Goal: Task Accomplishment & Management: Use online tool/utility

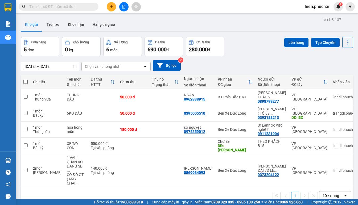
paste input "0888317389"
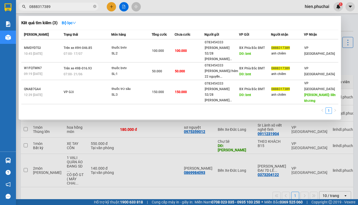
drag, startPoint x: 87, startPoint y: 7, endPoint x: -1, endPoint y: 14, distance: 88.6
click at [0, 14] on html "Kết quả tìm kiếm ( 3 ) Bộ lọc Mã ĐH Trạng thái Món hàng Tổng cước Chưa cước Ngư…" at bounding box center [179, 102] width 358 height 205
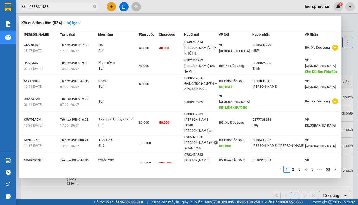
type input "0888314389"
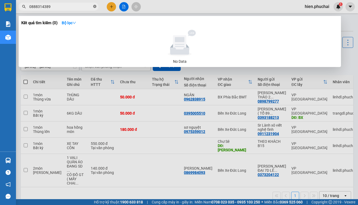
click at [94, 8] on icon "close-circle" at bounding box center [94, 6] width 3 height 3
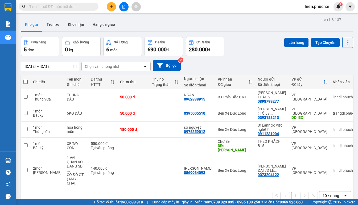
click at [86, 9] on input "text" at bounding box center [60, 7] width 63 height 6
click at [63, 6] on input "text" at bounding box center [60, 7] width 63 height 6
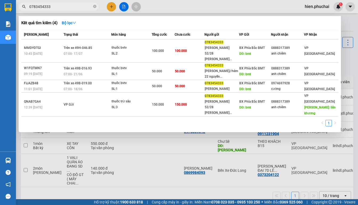
type input "0783454333"
click at [288, 138] on div at bounding box center [179, 102] width 358 height 205
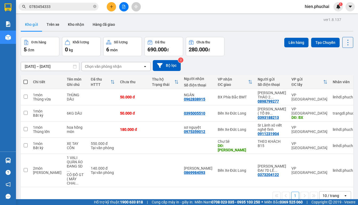
click at [158, 22] on div "Kho gửi Trên xe Kho nhận Hàng đã giao" at bounding box center [187, 25] width 332 height 14
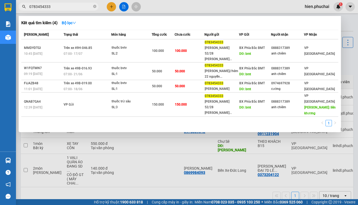
click at [93, 7] on span "0783454333" at bounding box center [59, 7] width 80 height 8
click at [93, 6] on icon "close-circle" at bounding box center [94, 6] width 3 height 3
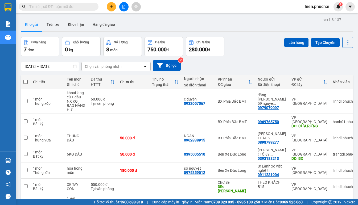
click at [226, 68] on div "[DATE] – [DATE] Press the down arrow key to interact with the calendar and sele…" at bounding box center [187, 65] width 332 height 11
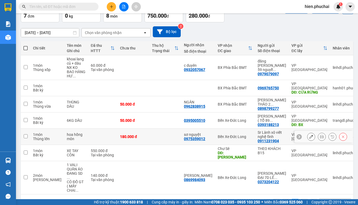
click at [149, 129] on td at bounding box center [165, 137] width 32 height 16
checkbox input "true"
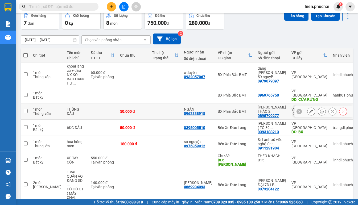
scroll to position [34, 0]
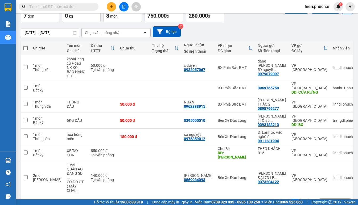
click at [27, 47] on span at bounding box center [25, 48] width 4 height 4
click at [26, 45] on input "checkbox" at bounding box center [26, 45] width 0 height 0
checkbox input "true"
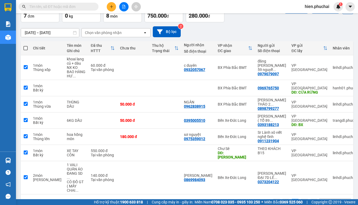
checkbox input "true"
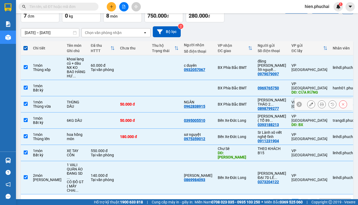
scroll to position [0, 0]
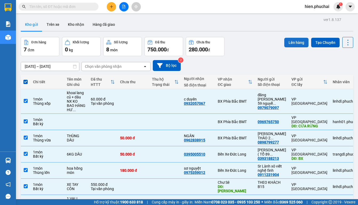
click at [292, 40] on button "Lên hàng" at bounding box center [296, 43] width 24 height 10
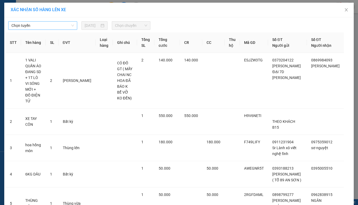
click at [53, 23] on span "Chọn tuyến" at bounding box center [42, 26] width 62 height 8
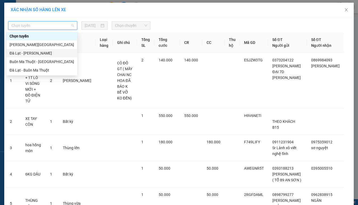
click at [43, 51] on div "Đà Lạt - [PERSON_NAME]" at bounding box center [42, 53] width 64 height 6
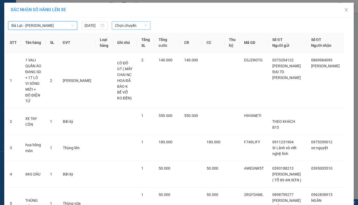
click at [142, 25] on span "Chọn chuyến" at bounding box center [131, 26] width 32 height 8
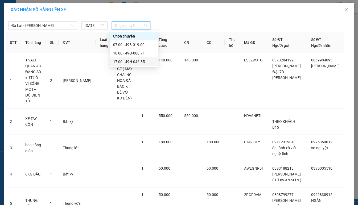
click at [131, 62] on div "17:00 - 49H-046.85" at bounding box center [133, 62] width 41 height 6
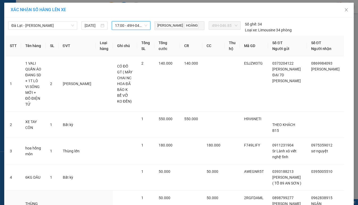
scroll to position [86, 0]
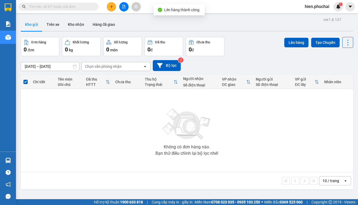
click at [119, 6] on div at bounding box center [124, 6] width 40 height 9
click at [121, 6] on button at bounding box center [123, 6] width 9 height 9
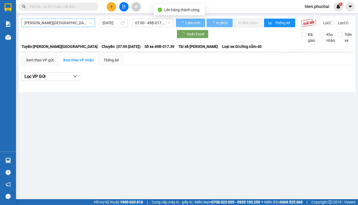
click at [39, 26] on span "Gia Lai - Đà Lạt" at bounding box center [57, 23] width 67 height 8
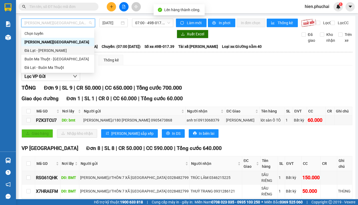
click at [43, 51] on div "Đà Lạt - Gia Lai" at bounding box center [57, 51] width 66 height 6
type input "12/08/2025"
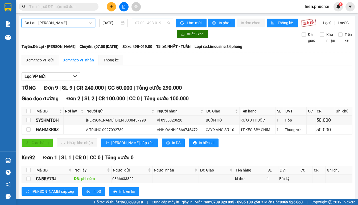
click at [153, 19] on div "07:00 - 49B-019.00" at bounding box center [152, 23] width 41 height 9
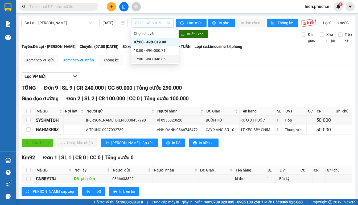
click at [153, 60] on div "17:00 - 49H-046.85" at bounding box center [154, 59] width 41 height 6
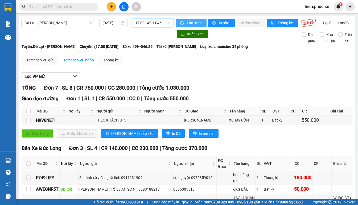
click at [187, 23] on span "Làm mới" at bounding box center [194, 23] width 15 height 6
click at [220, 22] on span "In phơi" at bounding box center [225, 23] width 12 height 6
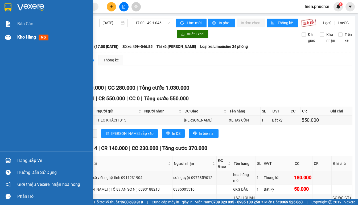
click at [8, 37] on img at bounding box center [8, 38] width 6 height 6
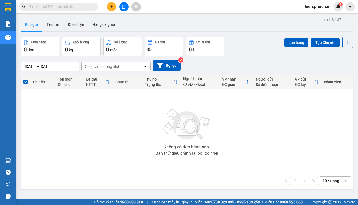
scroll to position [24, 0]
click at [49, 67] on input "[DATE] – [DATE]" at bounding box center [50, 66] width 58 height 9
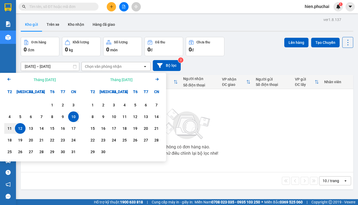
click at [21, 130] on div "12" at bounding box center [19, 128] width 7 height 6
type input "[DATE] – / /"
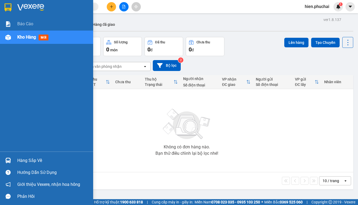
drag, startPoint x: 10, startPoint y: 62, endPoint x: 25, endPoint y: 59, distance: 15.4
click at [10, 62] on div "Báo cáo Kho hàng mới" at bounding box center [46, 84] width 93 height 134
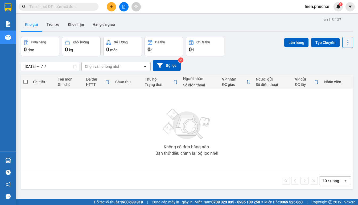
click at [121, 59] on div "12/08/2025 – / / Press the down arrow key to interact with the calendar and sel…" at bounding box center [187, 65] width 332 height 19
click at [100, 65] on div "Chọn văn phòng nhận" at bounding box center [103, 66] width 37 height 5
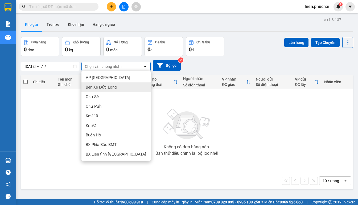
click at [106, 89] on span "Bến Xe Đức Long" at bounding box center [101, 87] width 31 height 5
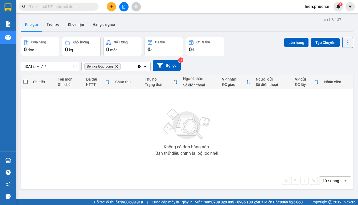
click at [123, 6] on icon "file-add" at bounding box center [124, 7] width 4 height 4
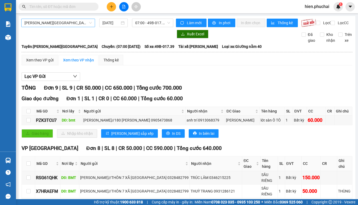
click at [71, 23] on span "Gia Lai - Đà Lạt" at bounding box center [57, 23] width 67 height 8
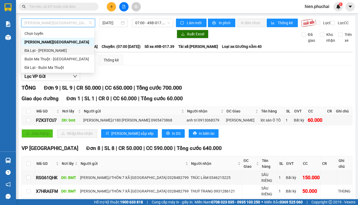
click at [64, 50] on div "Đà Lạt - Gia Lai" at bounding box center [57, 51] width 66 height 6
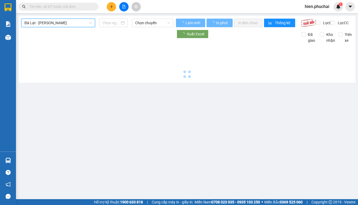
type input "12/08/2025"
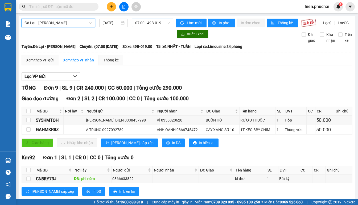
click at [153, 26] on span "07:00 - 49B-019.00" at bounding box center [152, 23] width 35 height 8
click at [158, 24] on span "07:00 - 49B-019.00" at bounding box center [152, 23] width 35 height 8
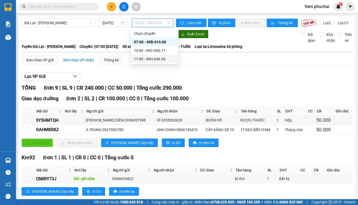
click at [146, 57] on div "17:00 - 49H-046.85" at bounding box center [154, 59] width 41 height 6
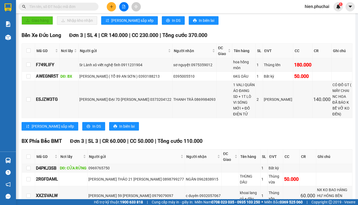
scroll to position [149, 0]
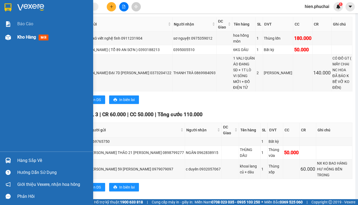
click at [16, 39] on div "Kho hàng mới" at bounding box center [46, 37] width 93 height 13
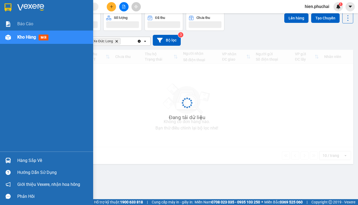
scroll to position [24, 0]
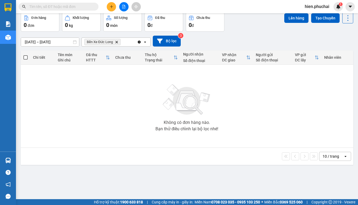
click at [219, 40] on div "10/08/2025 – 12/08/2025 Press the down arrow key to interact with the calendar …" at bounding box center [187, 41] width 332 height 11
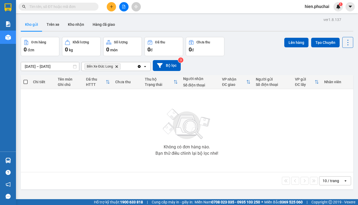
click at [139, 67] on icon "Clear all" at bounding box center [139, 66] width 3 height 3
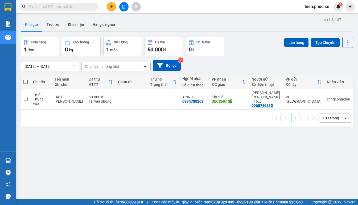
click at [203, 67] on div "[DATE] – [DATE] Press the down arrow key to interact with the calendar and sele…" at bounding box center [187, 65] width 332 height 11
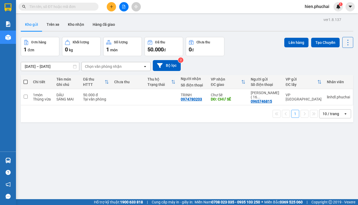
click at [315, 8] on span "hien.phuchai" at bounding box center [316, 6] width 33 height 7
click at [310, 19] on span "Đăng xuất" at bounding box center [319, 17] width 22 height 6
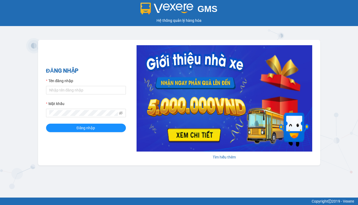
click at [90, 75] on div "ĐĂNG NHẬP Tên đăng nhập Mật khẩu Đăng nhập" at bounding box center [86, 102] width 80 height 72
click at [88, 93] on input "Tên đăng nhập" at bounding box center [86, 90] width 80 height 9
click at [87, 93] on input "Tên đăng nhập" at bounding box center [86, 90] width 80 height 9
click at [102, 56] on div "ĐĂNG NHẬP Tên đăng nhập Mật khẩu Đăng nhập Tìm hiểu thêm" at bounding box center [179, 102] width 282 height 125
